Goal: Information Seeking & Learning: Learn about a topic

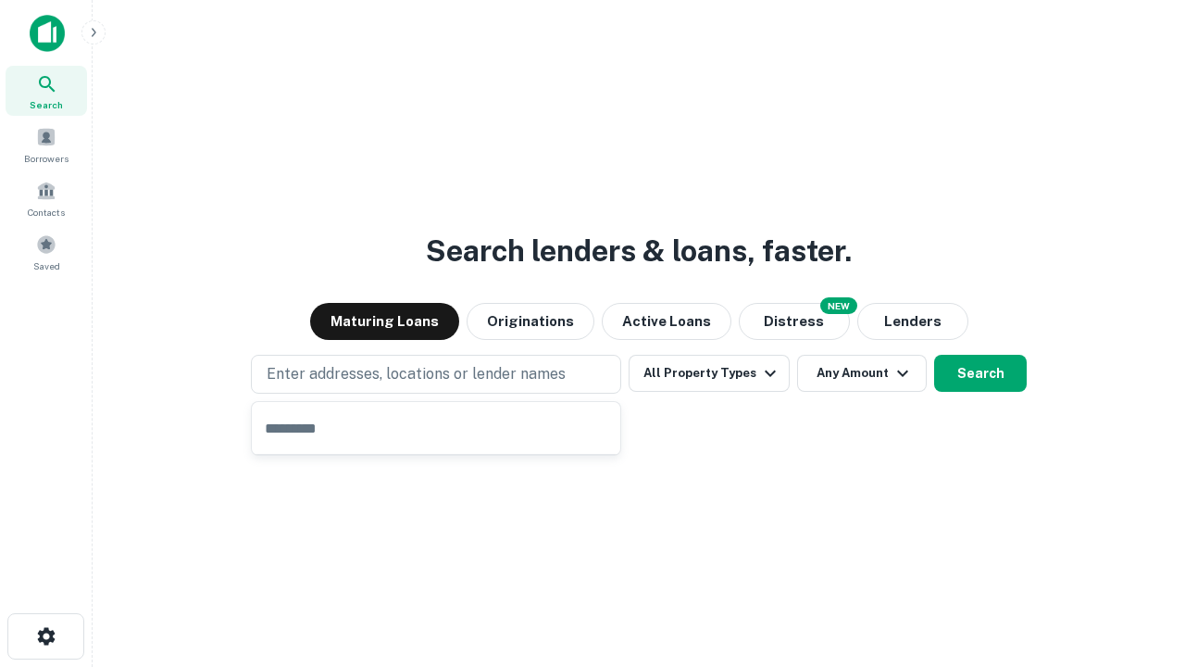
type input "**********"
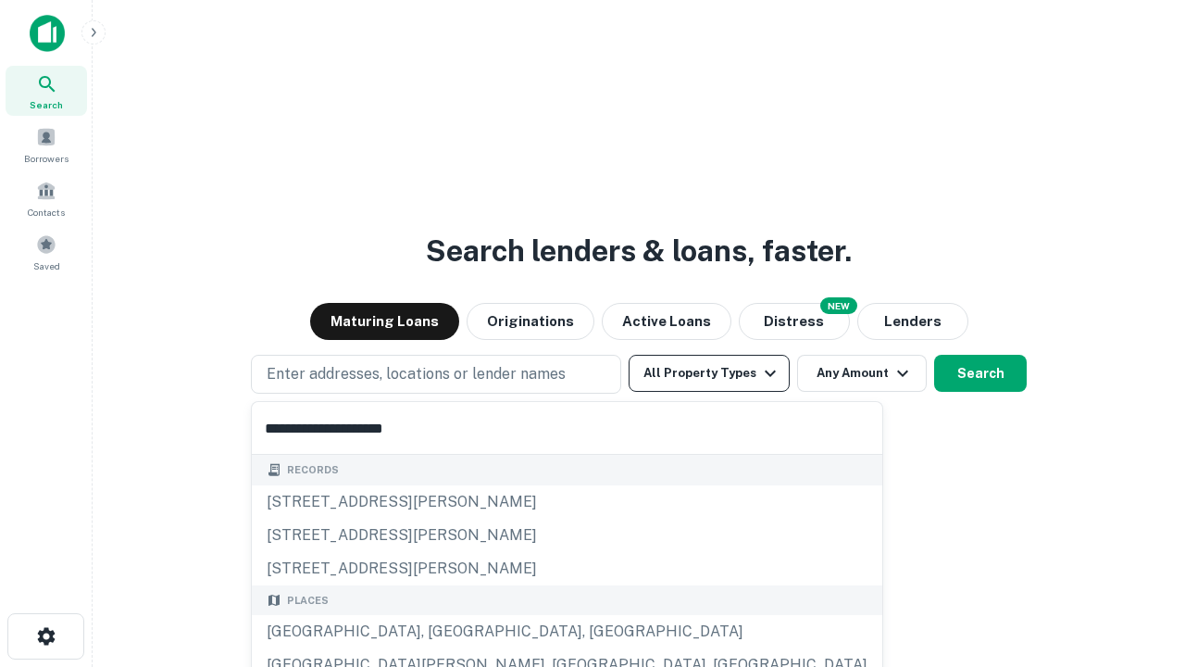
click at [443, 631] on div "[GEOGRAPHIC_DATA], [GEOGRAPHIC_DATA], [GEOGRAPHIC_DATA]" at bounding box center [567, 631] width 630 height 33
click at [709, 373] on button "All Property Types" at bounding box center [709, 373] width 161 height 37
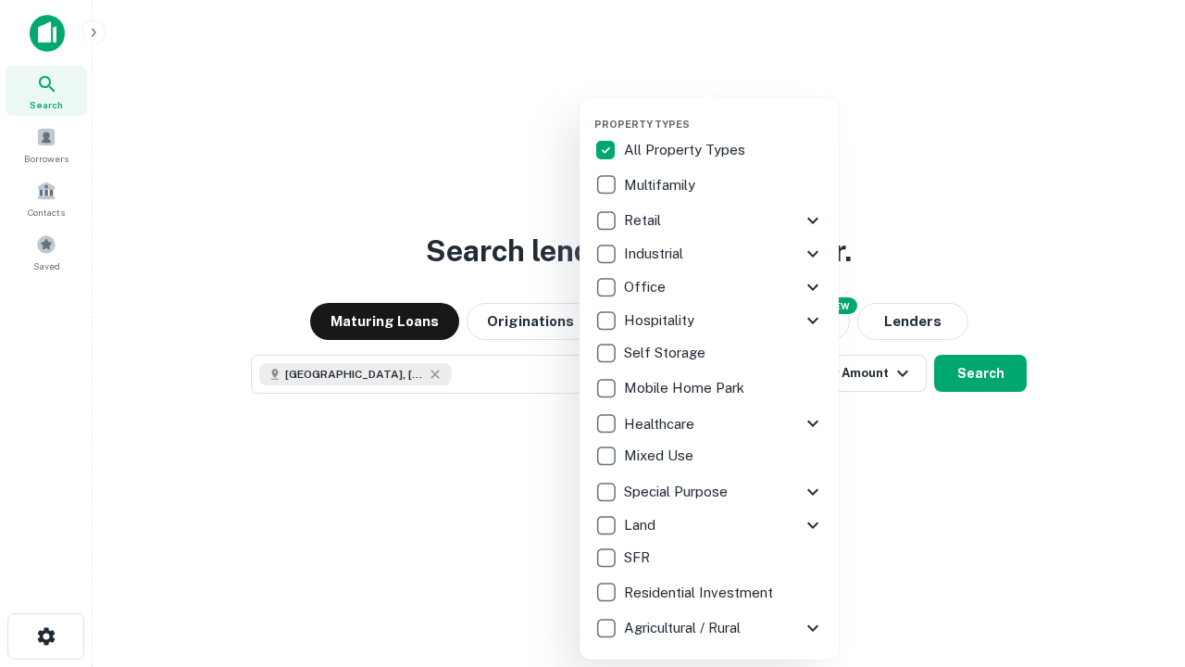
click at [724, 112] on button "button" at bounding box center [723, 112] width 259 height 1
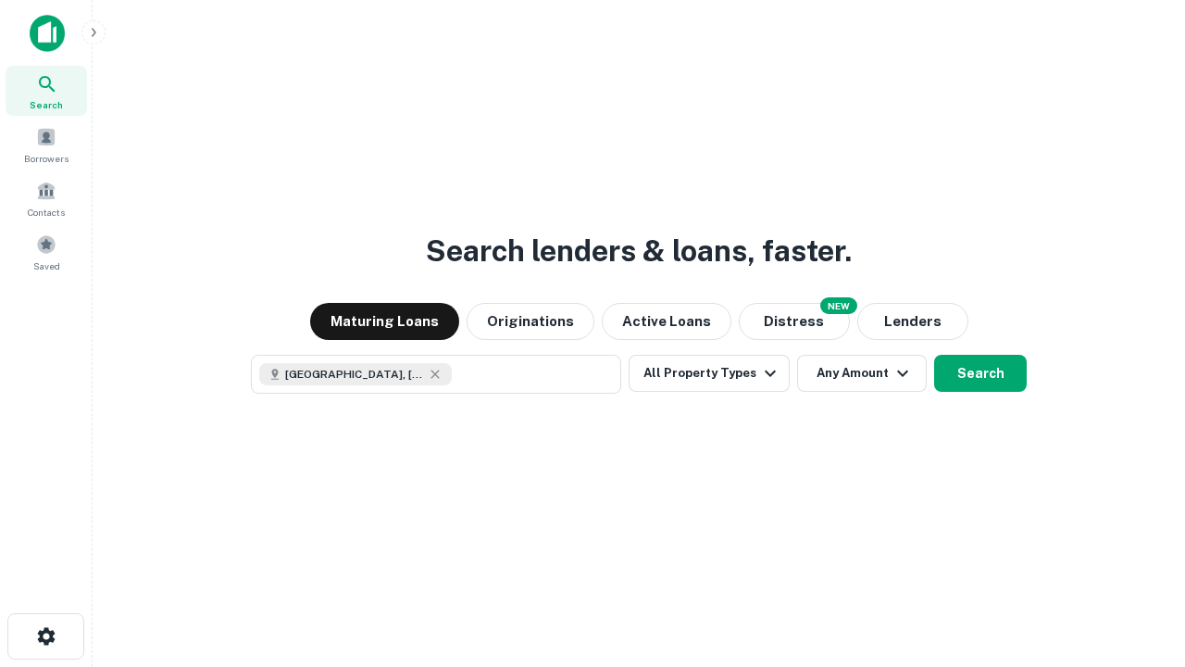
scroll to position [30, 0]
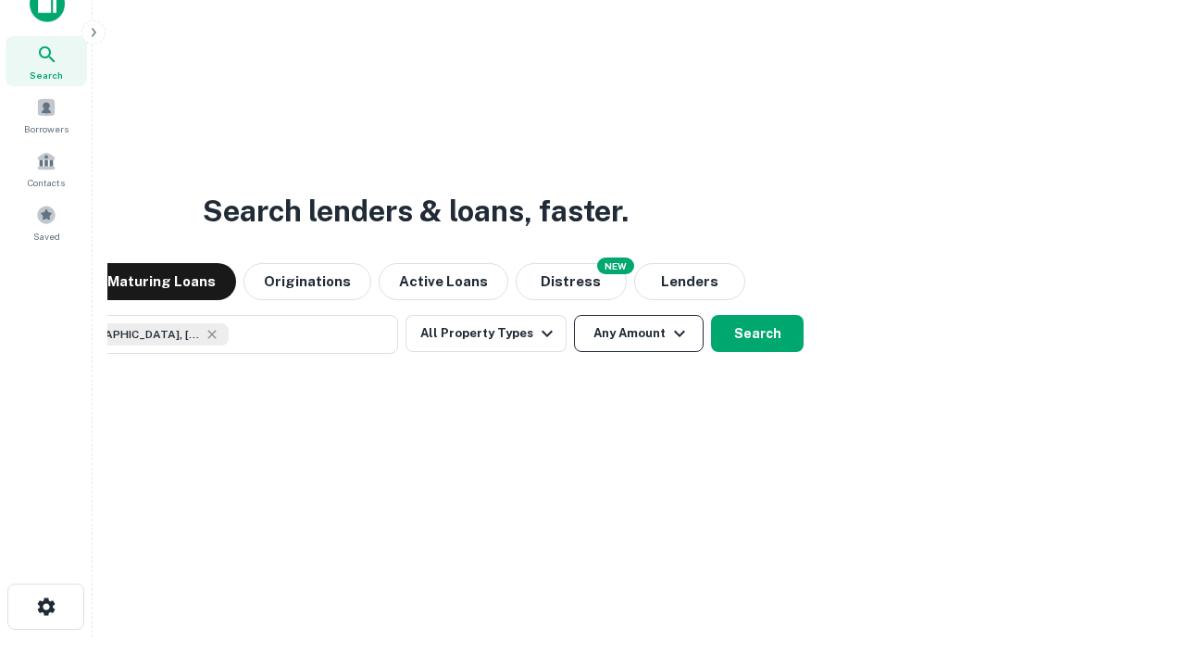
click at [574, 315] on button "Any Amount" at bounding box center [639, 333] width 130 height 37
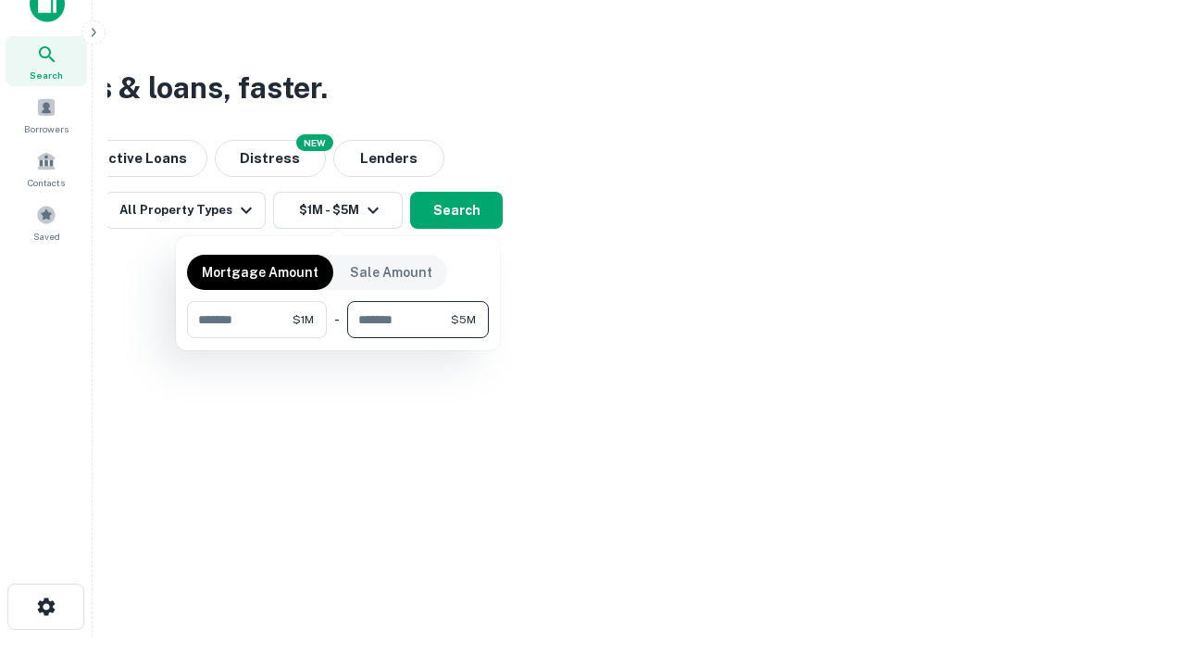
type input "*******"
click at [338, 338] on button "button" at bounding box center [338, 338] width 302 height 1
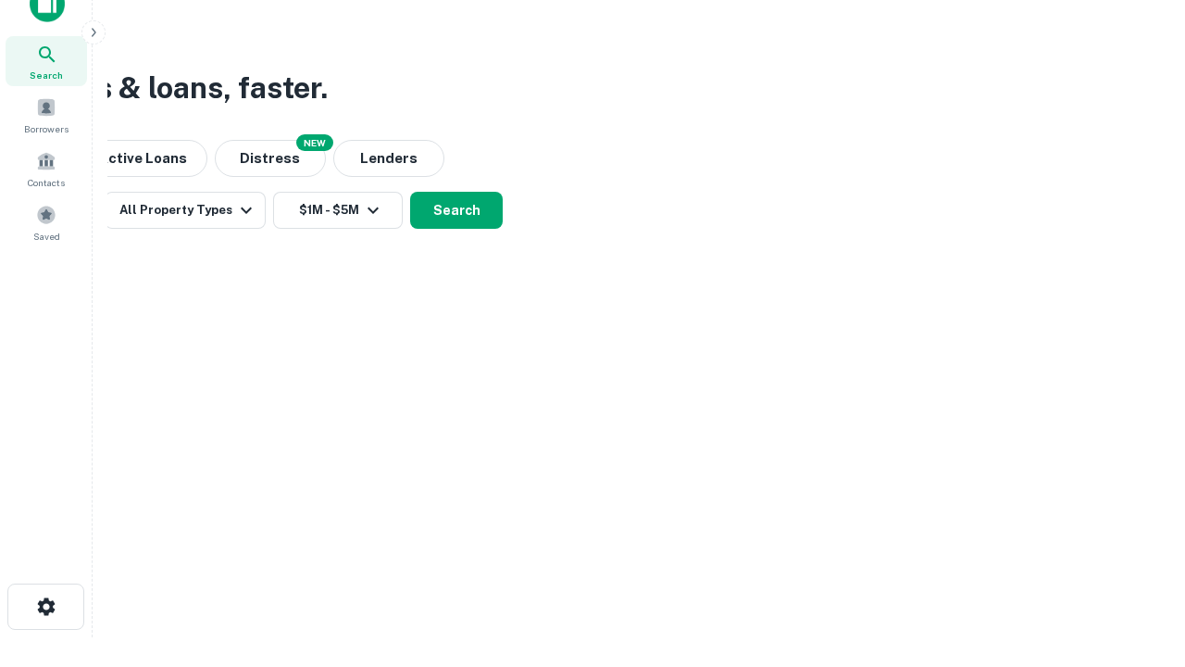
scroll to position [10, 342]
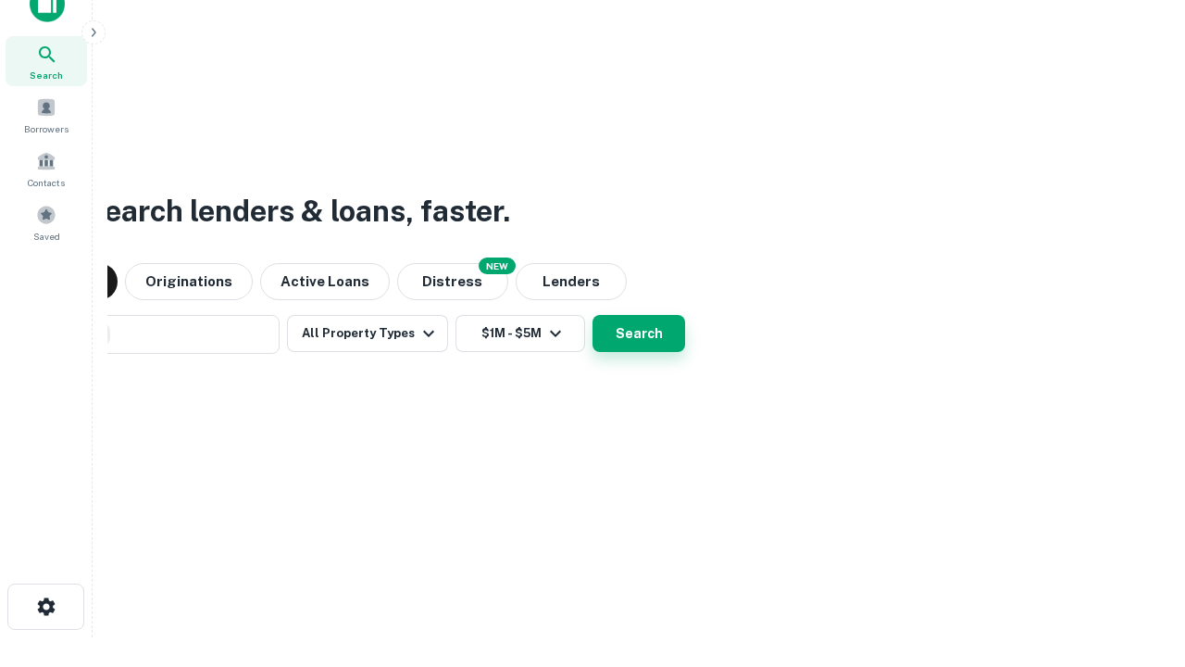
click at [639, 333] on button "Search" at bounding box center [639, 333] width 93 height 37
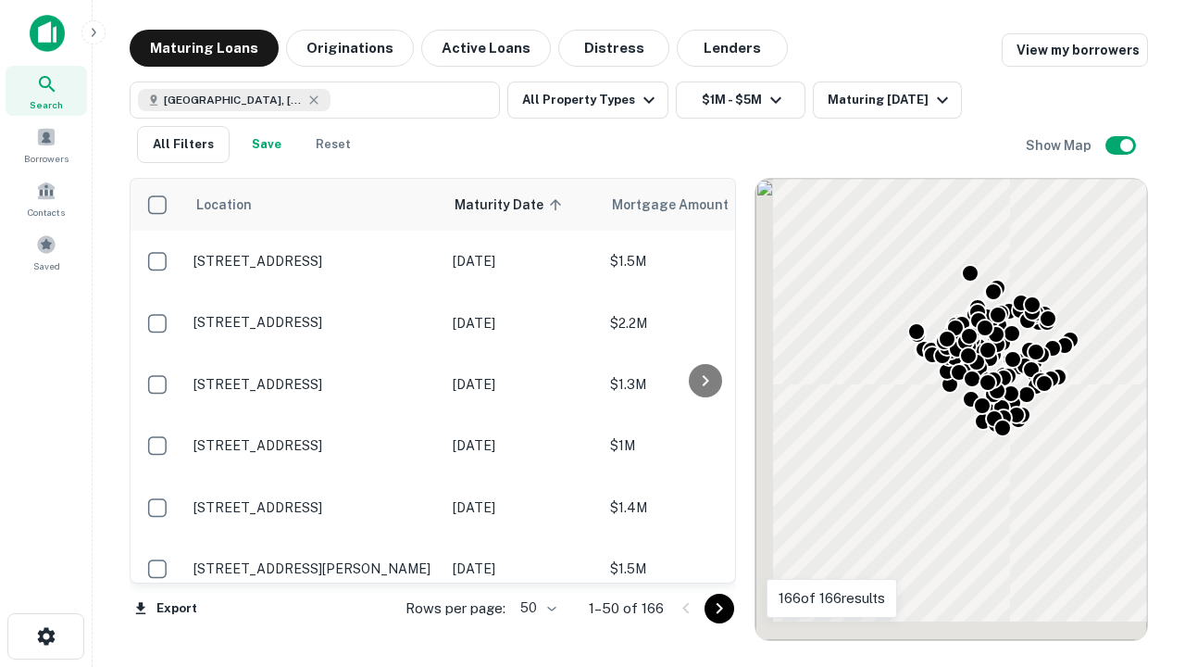
click at [535, 607] on body "Search Borrowers Contacts Saved Maturing Loans Originations Active Loans Distre…" at bounding box center [592, 333] width 1185 height 667
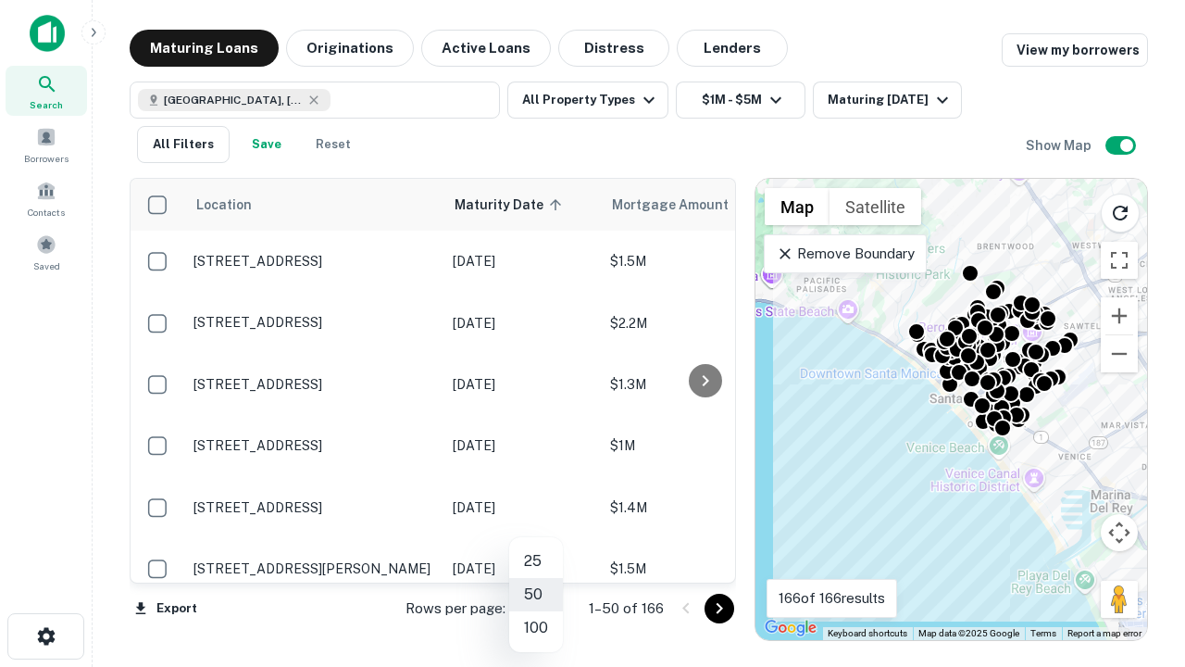
click at [536, 561] on li "25" at bounding box center [536, 560] width 54 height 33
